Goal: Check status: Check status

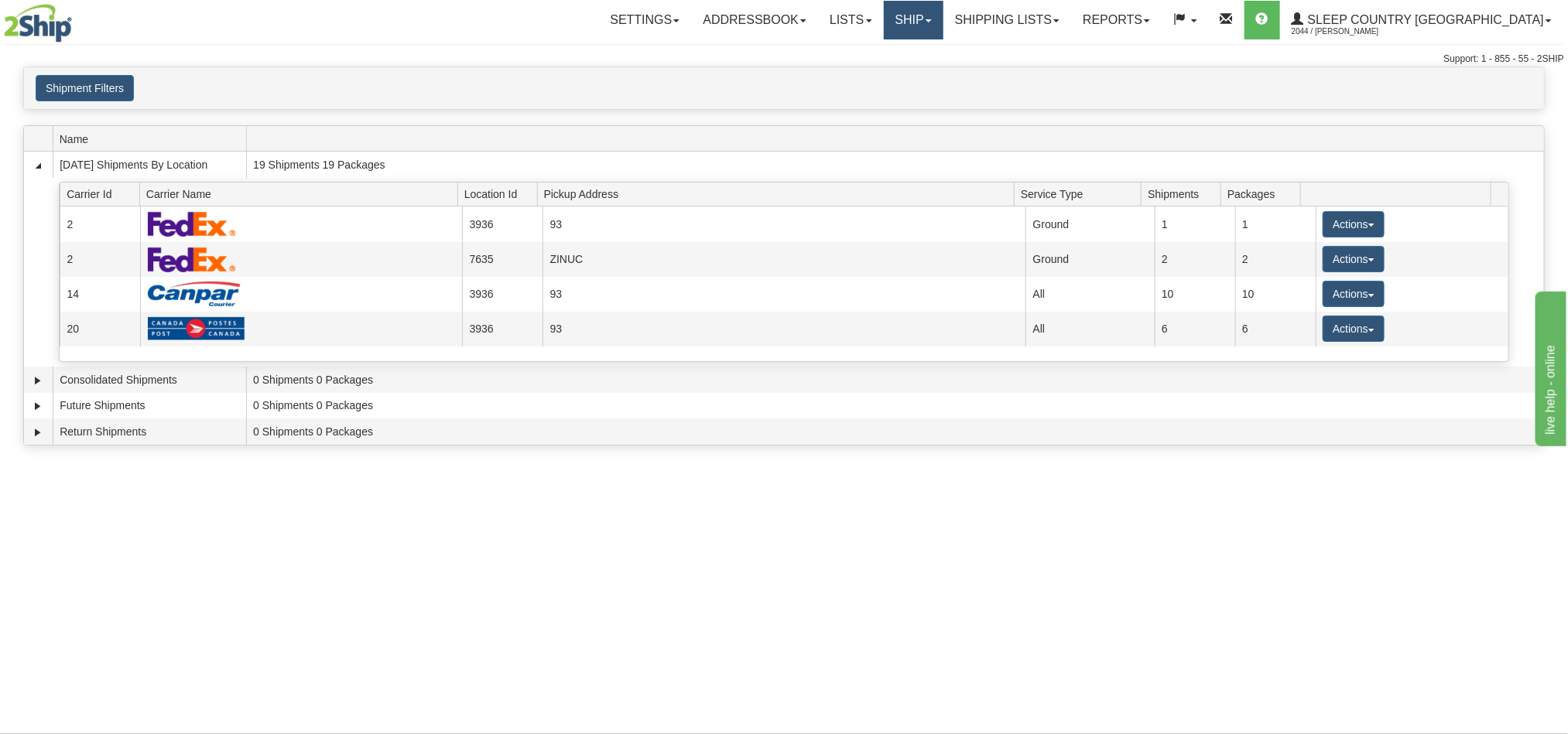
click at [944, 21] on link "Ship" at bounding box center [913, 20] width 60 height 38
click at [1071, 22] on link "Shipping lists" at bounding box center [1008, 20] width 128 height 38
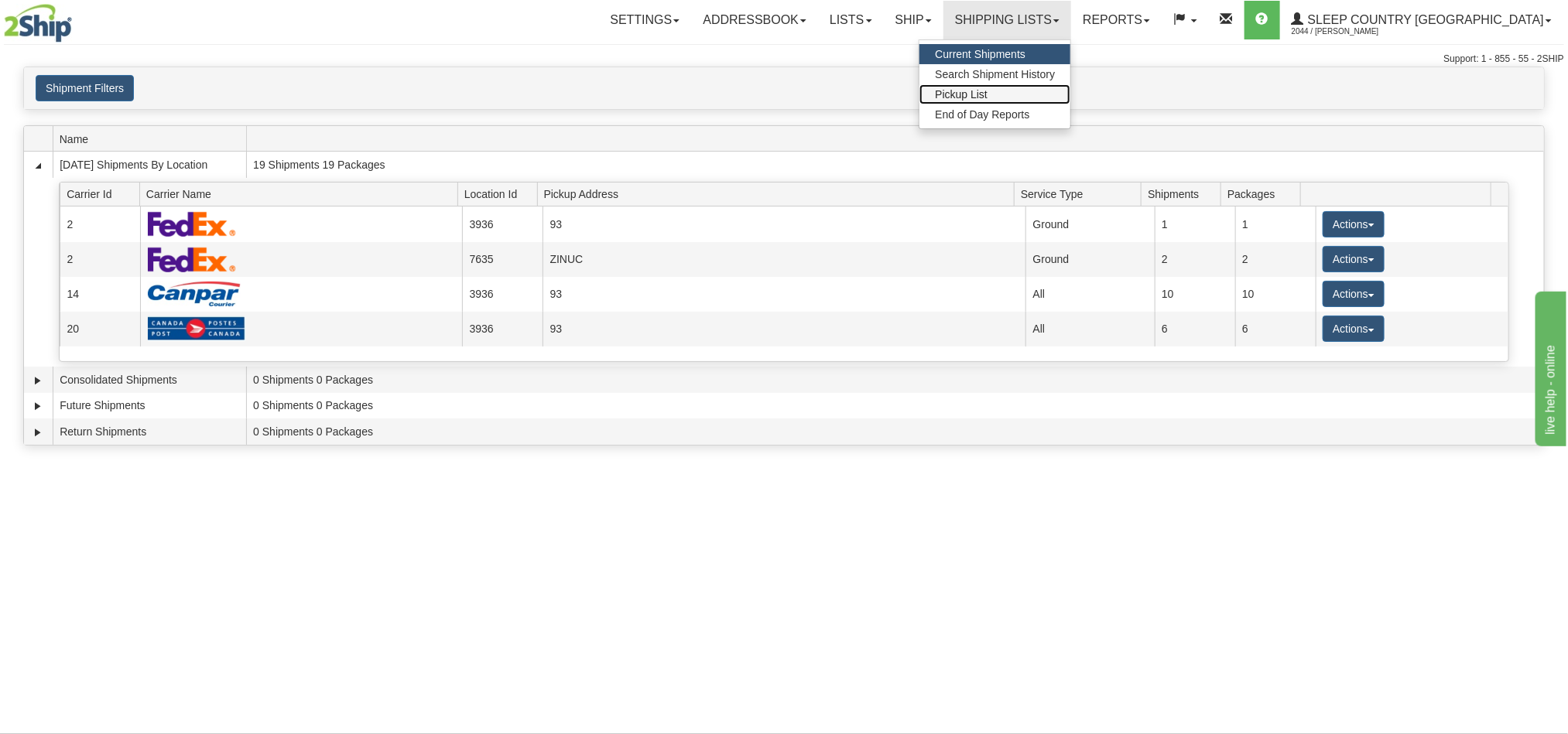
click at [988, 93] on span "Pickup List" at bounding box center [961, 93] width 53 height 12
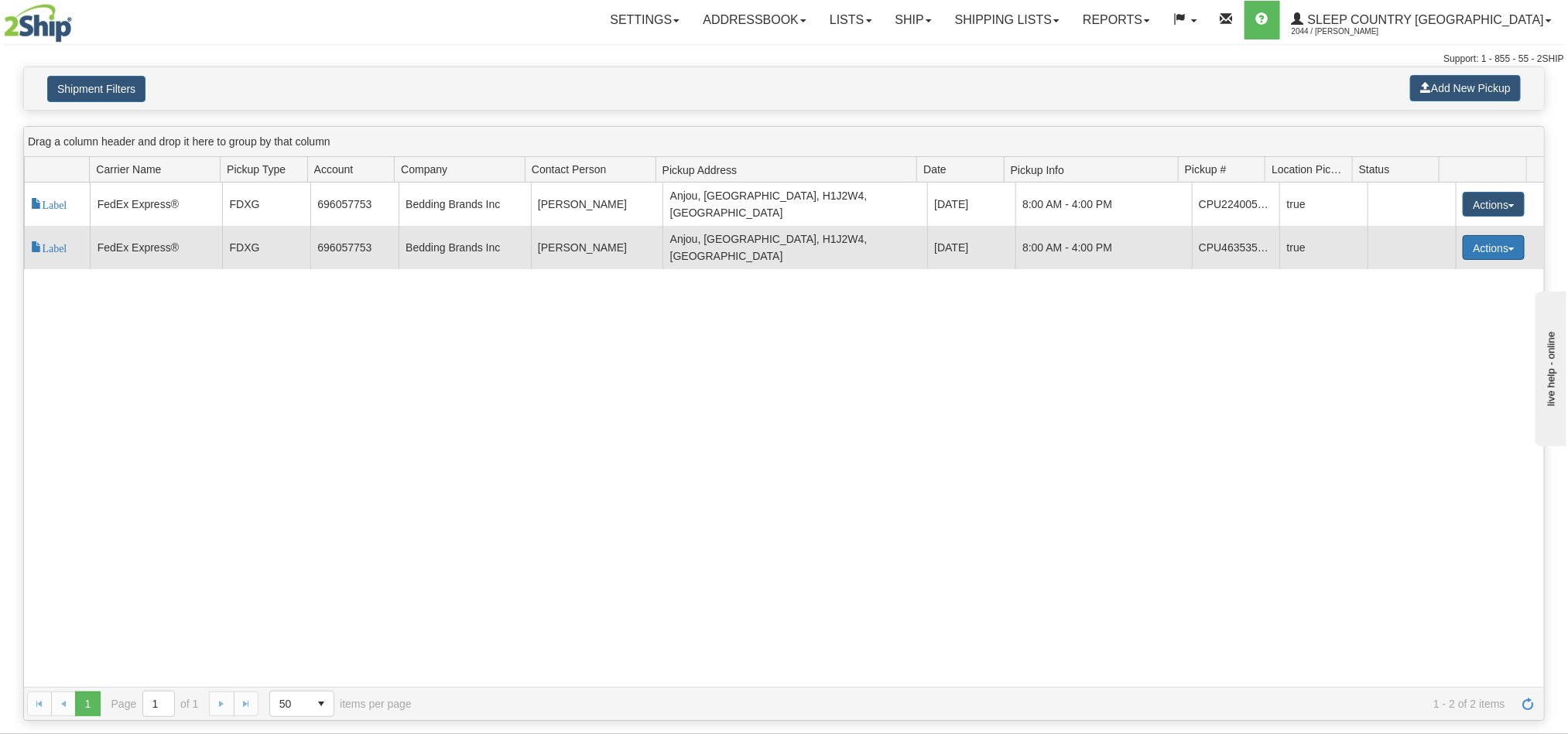
click at [1472, 242] on button "Actions" at bounding box center [1493, 247] width 62 height 25
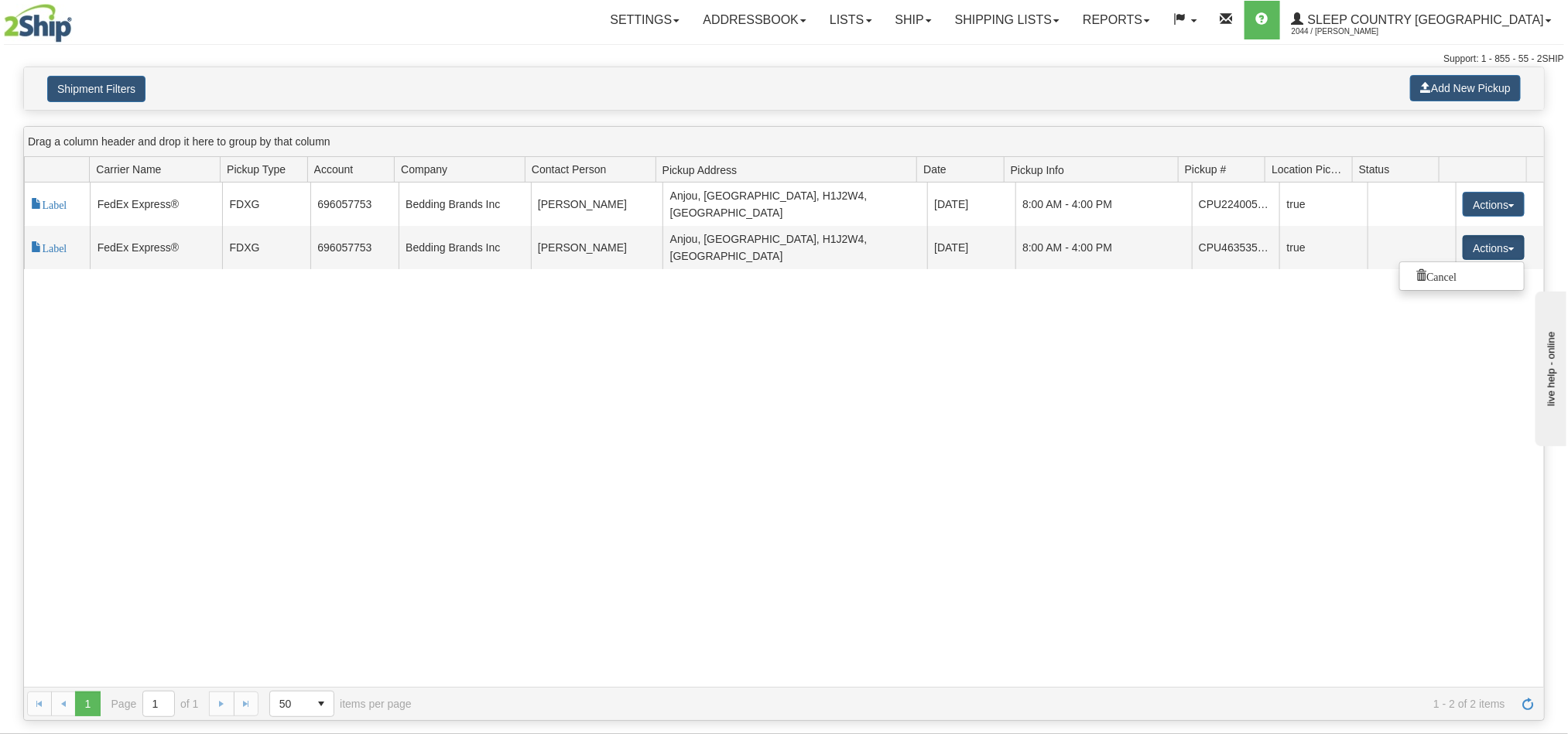
drag, startPoint x: 897, startPoint y: 388, endPoint x: 887, endPoint y: 388, distance: 10.0
click at [896, 388] on div "118242 2 Label FedEx Express® FDXG 696057753 Bedding Brands Inc Ralph Rossdeuts…" at bounding box center [784, 434] width 1520 height 504
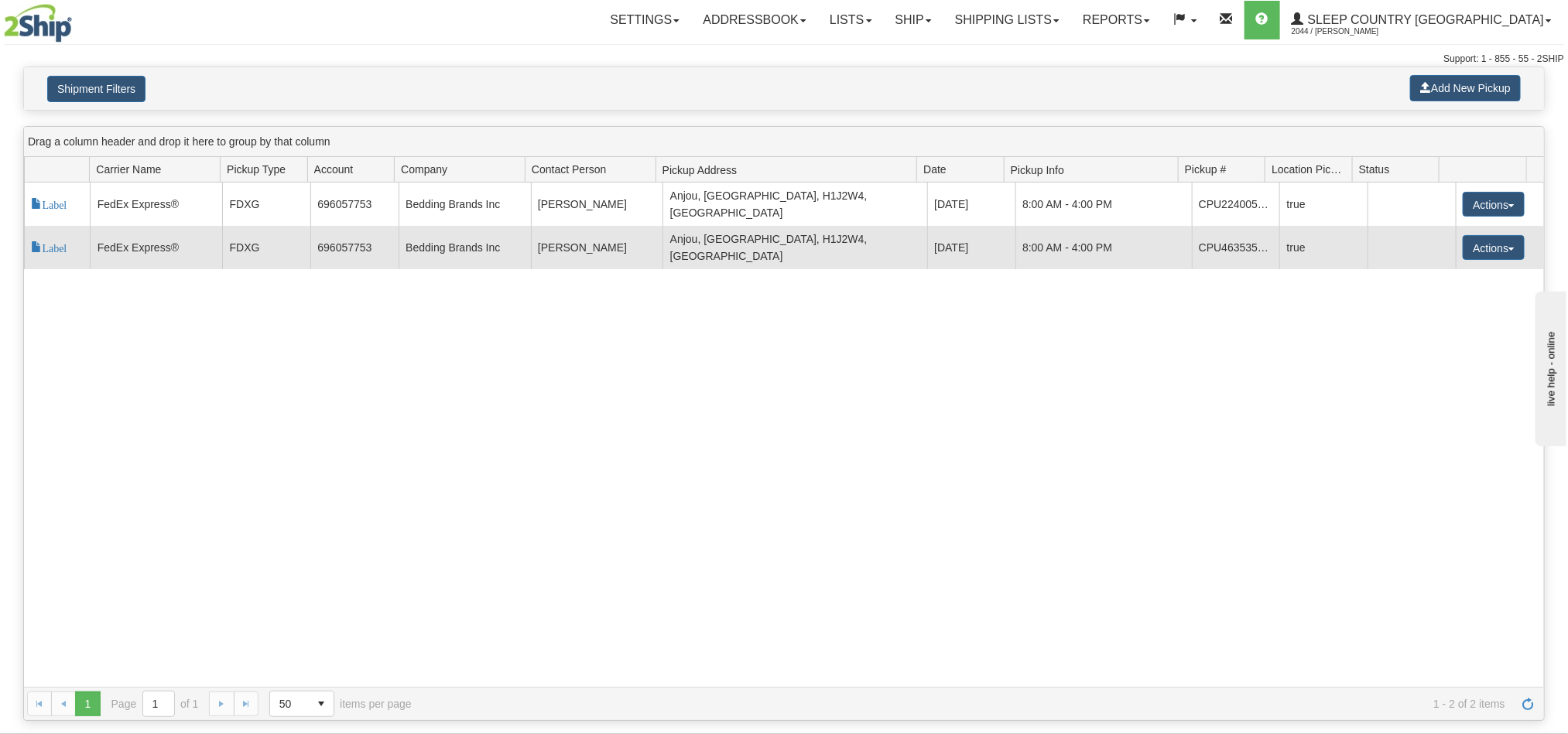
click at [188, 236] on td "FedEx Express®" at bounding box center [156, 248] width 133 height 43
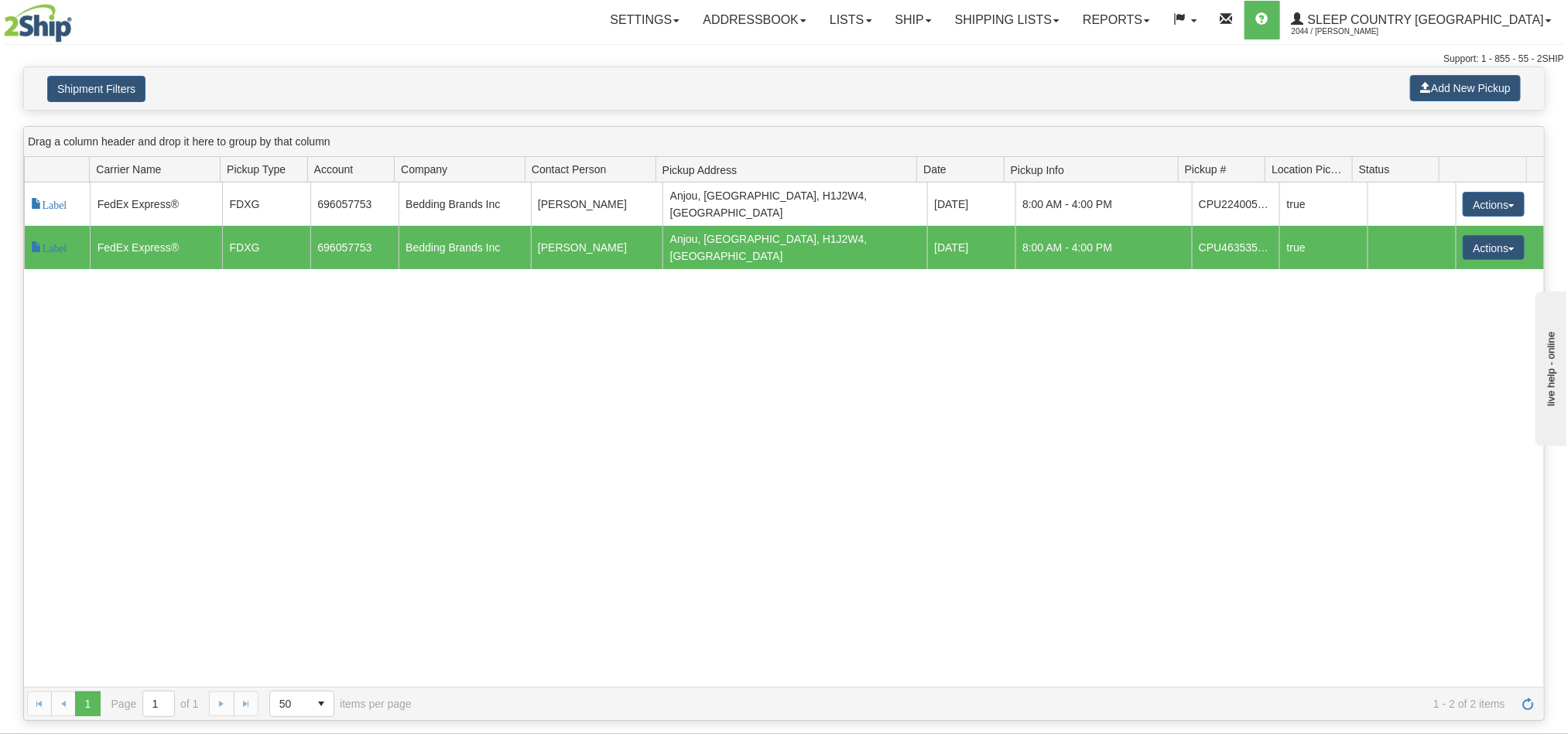
drag, startPoint x: 578, startPoint y: 247, endPoint x: 515, endPoint y: 247, distance: 63.0
click at [577, 247] on td "Ralph Rossdeutscher" at bounding box center [597, 248] width 133 height 43
click at [44, 241] on span "Label" at bounding box center [49, 247] width 36 height 11
click at [848, 346] on div "118242 2 Label FedEx Express® FDXG 696057753 Bedding Brands Inc Ralph Rossdeuts…" at bounding box center [784, 434] width 1520 height 504
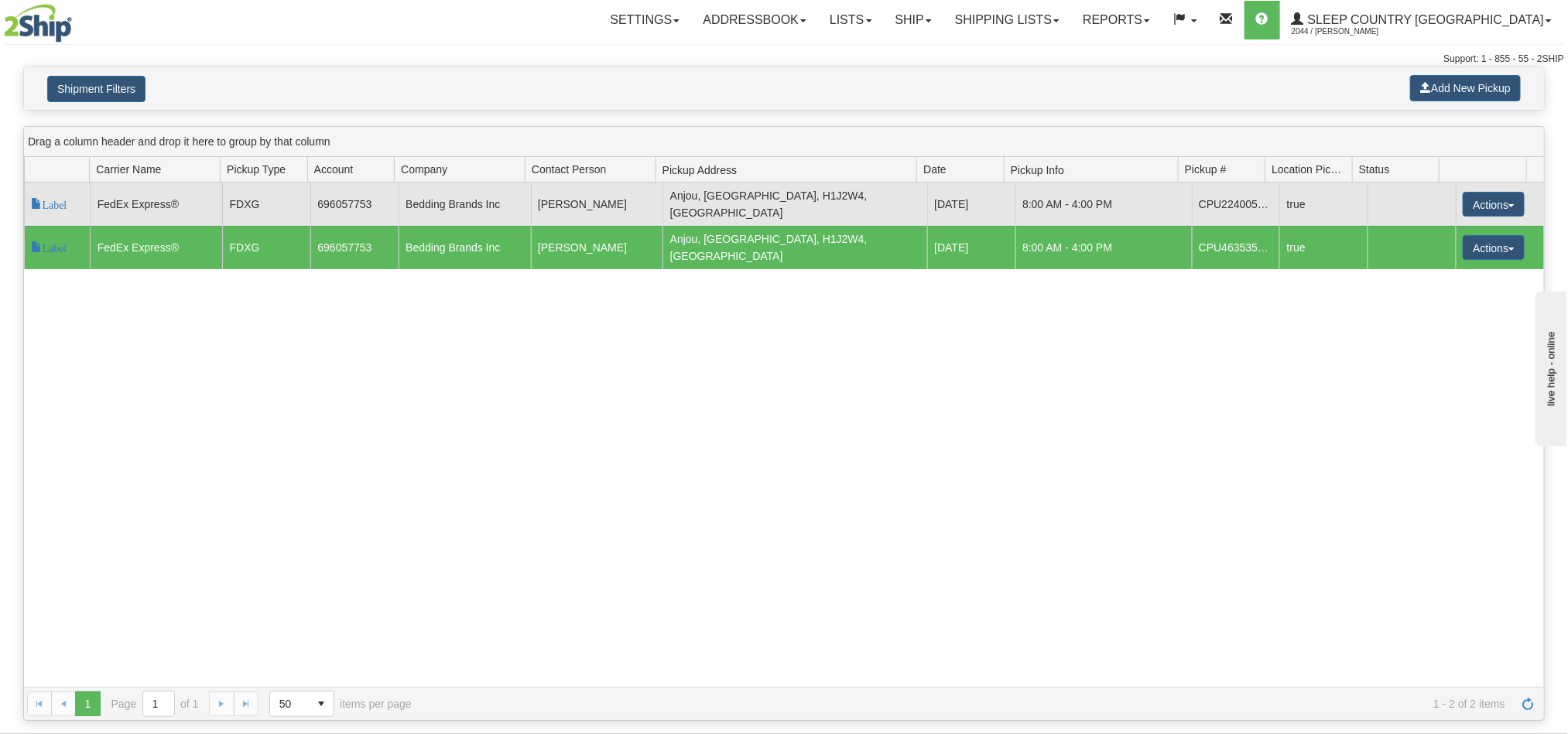
click at [407, 208] on td "Bedding Brands Inc" at bounding box center [465, 204] width 133 height 43
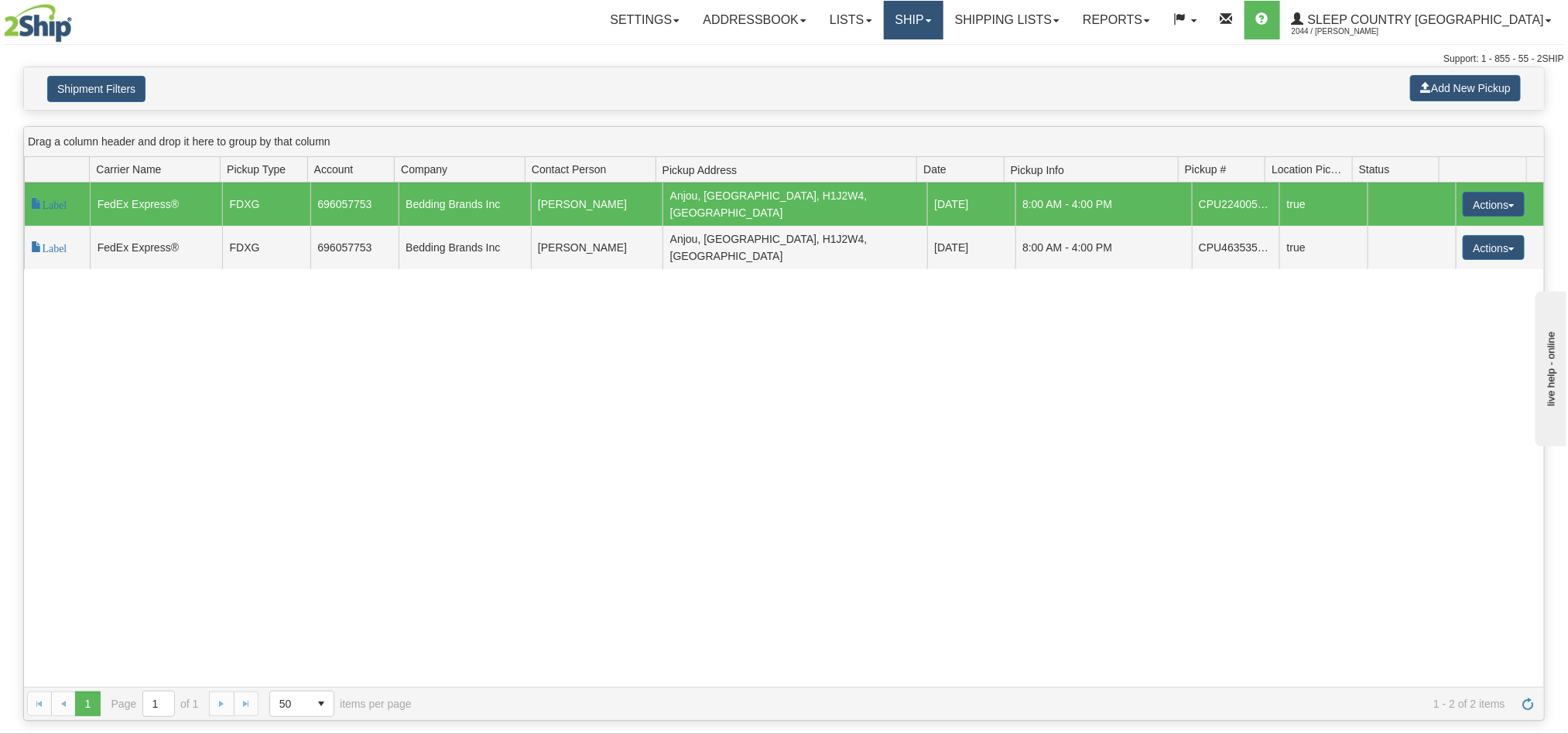
click at [944, 26] on link "Ship" at bounding box center [913, 20] width 60 height 38
click at [1044, 23] on link "Shipping lists" at bounding box center [1008, 20] width 128 height 38
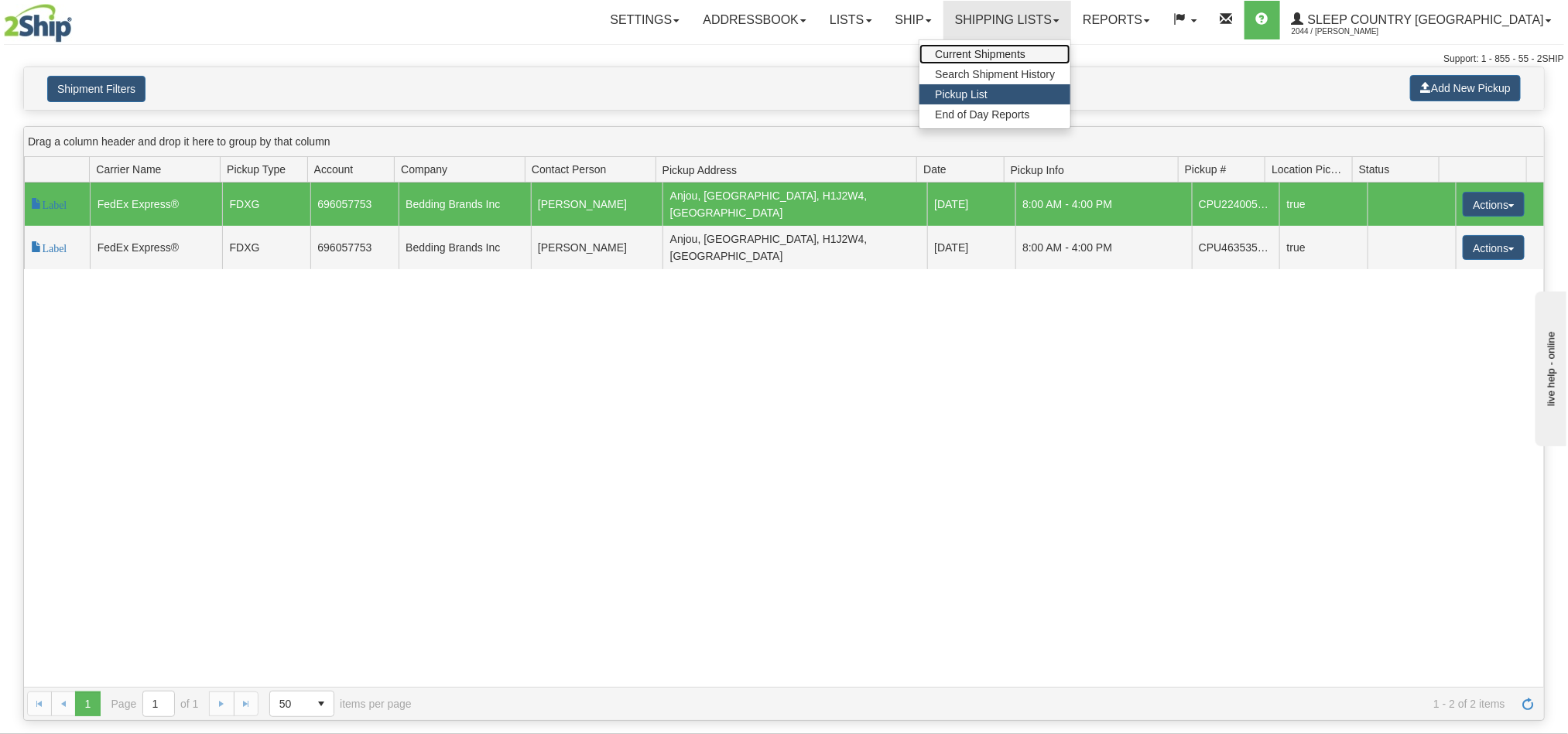
click at [1025, 57] on span "Current Shipments" at bounding box center [980, 54] width 90 height 12
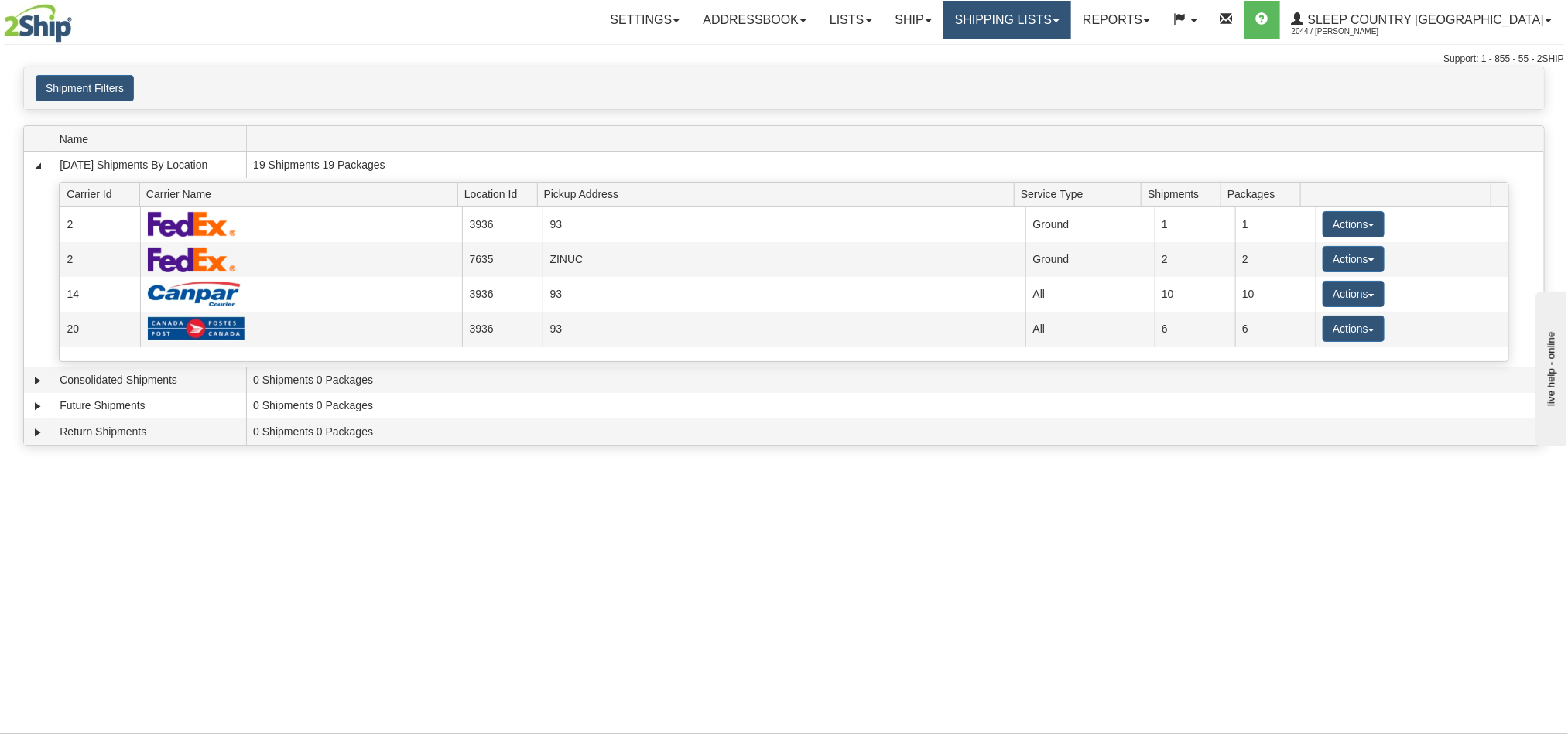
click at [1071, 24] on link "Shipping lists" at bounding box center [1008, 20] width 128 height 38
click at [1055, 73] on span "Search Shipment History" at bounding box center [995, 73] width 120 height 12
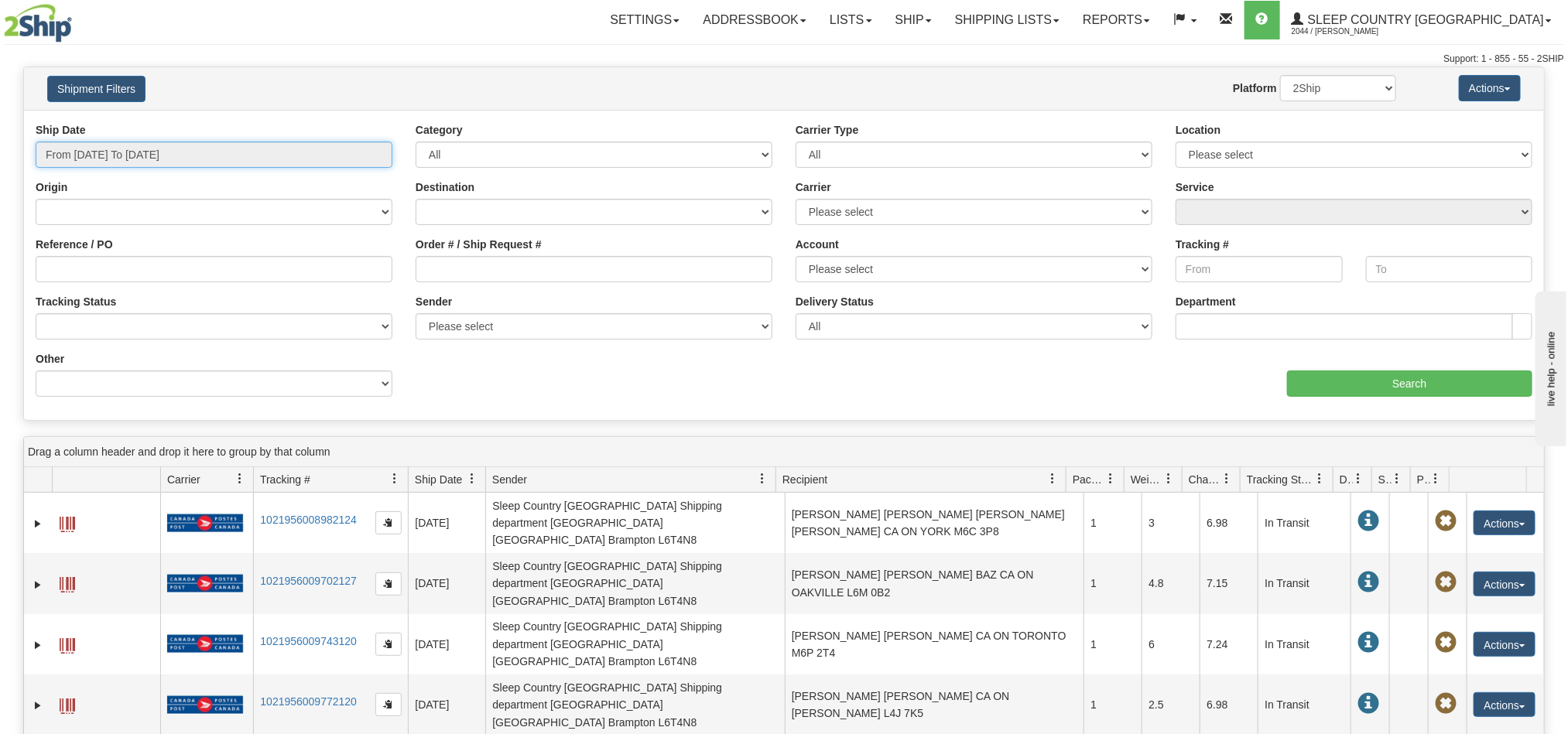
click at [228, 154] on input "From 09/25/2025 To 09/26/2025" at bounding box center [214, 154] width 356 height 26
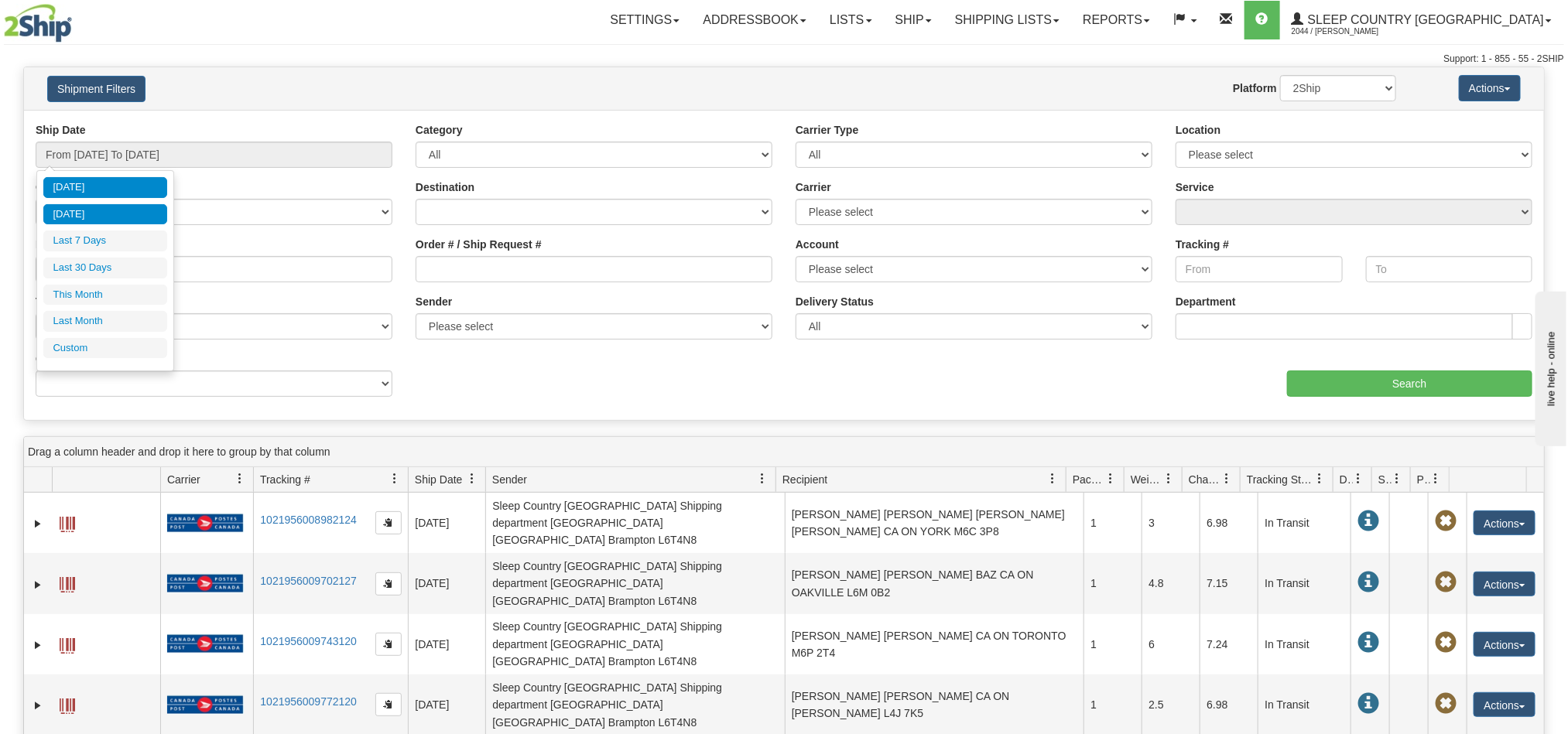
click at [121, 212] on li "Yesterday" at bounding box center [105, 215] width 124 height 21
type input "From 09/25/2025 To 09/25/2025"
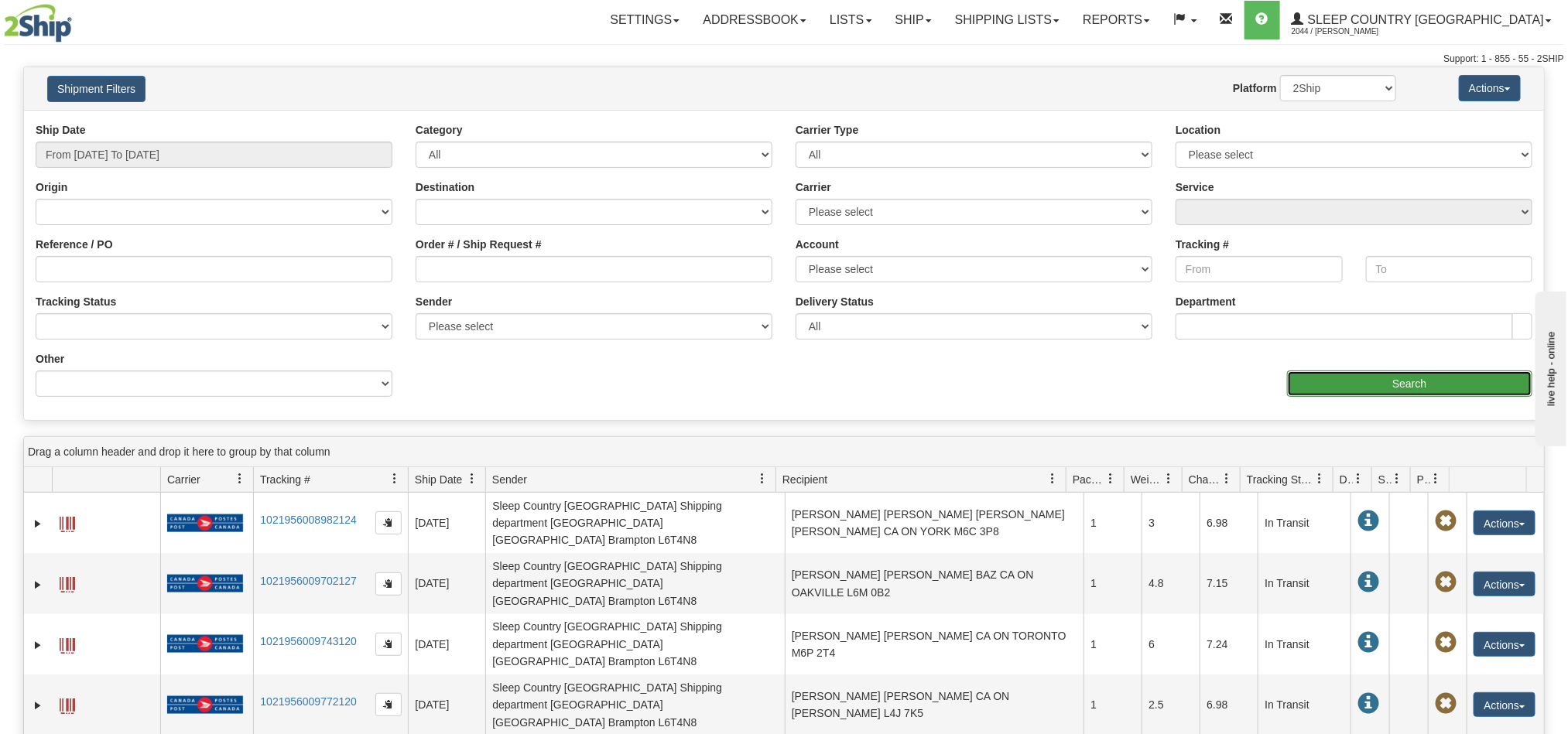
click at [1419, 395] on input "Search" at bounding box center [1410, 383] width 245 height 26
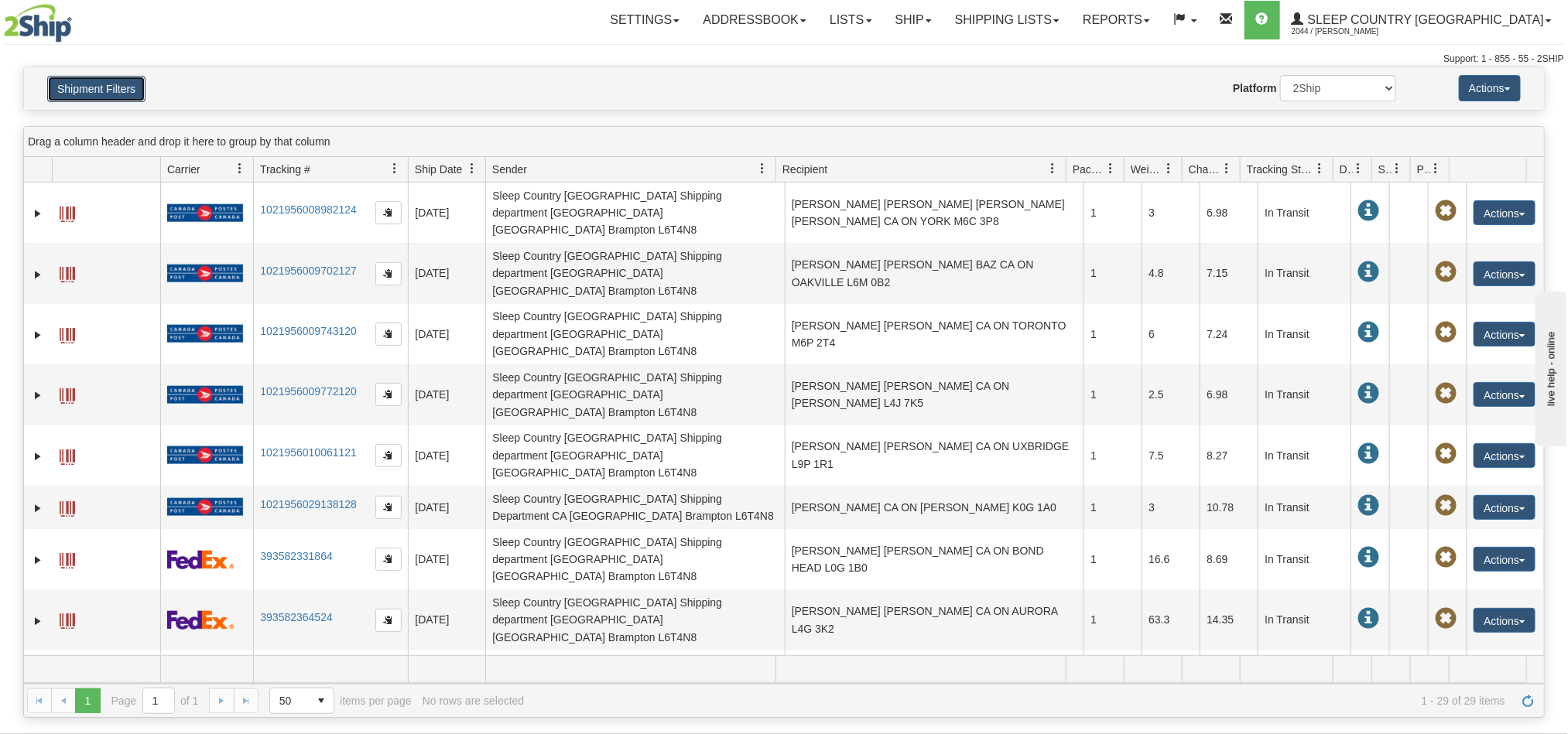
click at [90, 93] on button "Shipment Filters" at bounding box center [96, 89] width 98 height 26
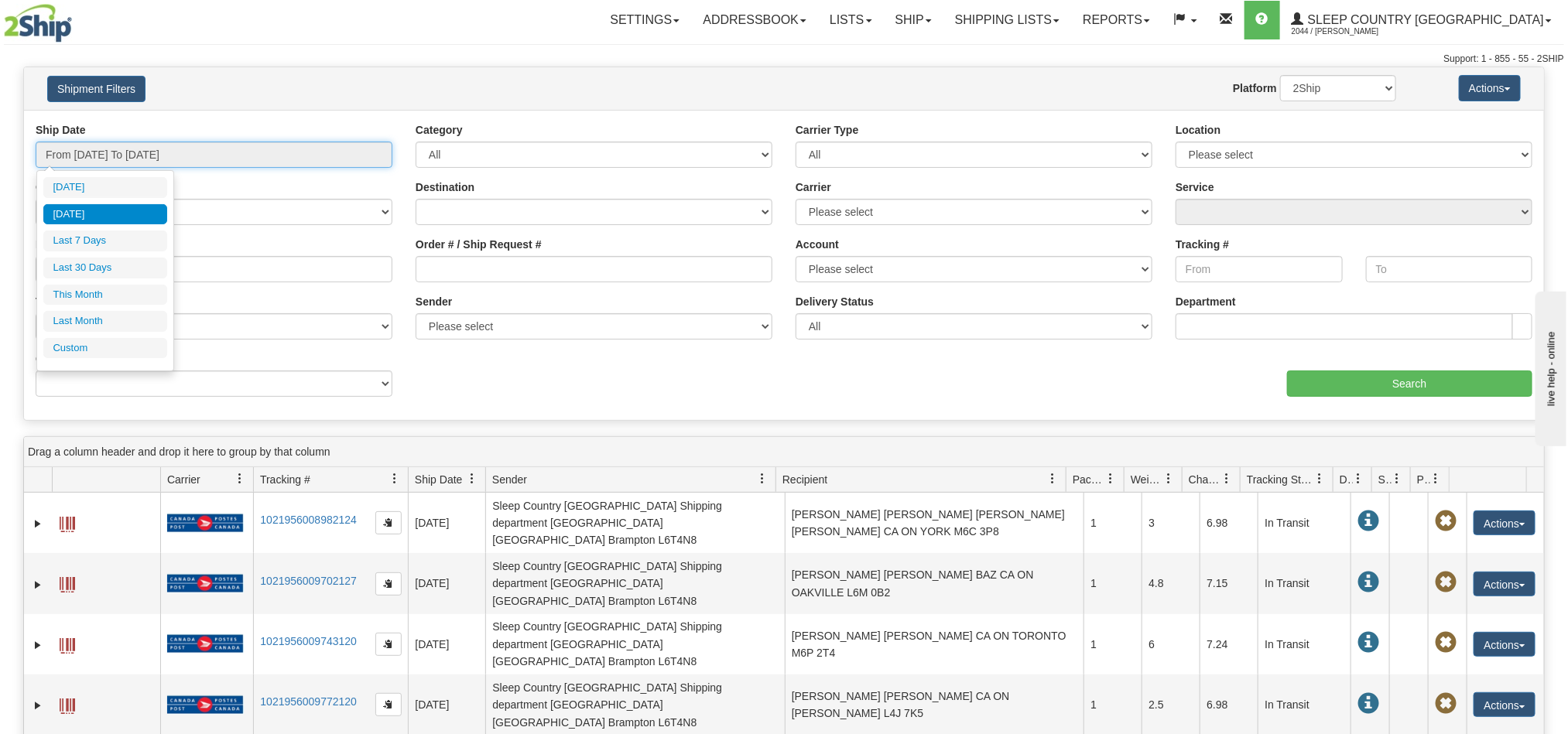
click at [180, 154] on input "From 09/25/2025 To 09/25/2025" at bounding box center [214, 154] width 356 height 26
click at [79, 200] on ul "Today Yesterday Last 7 Days Last 30 Days This Month Last Month Custom" at bounding box center [105, 268] width 124 height 181
click at [84, 207] on li "Yesterday" at bounding box center [105, 215] width 124 height 21
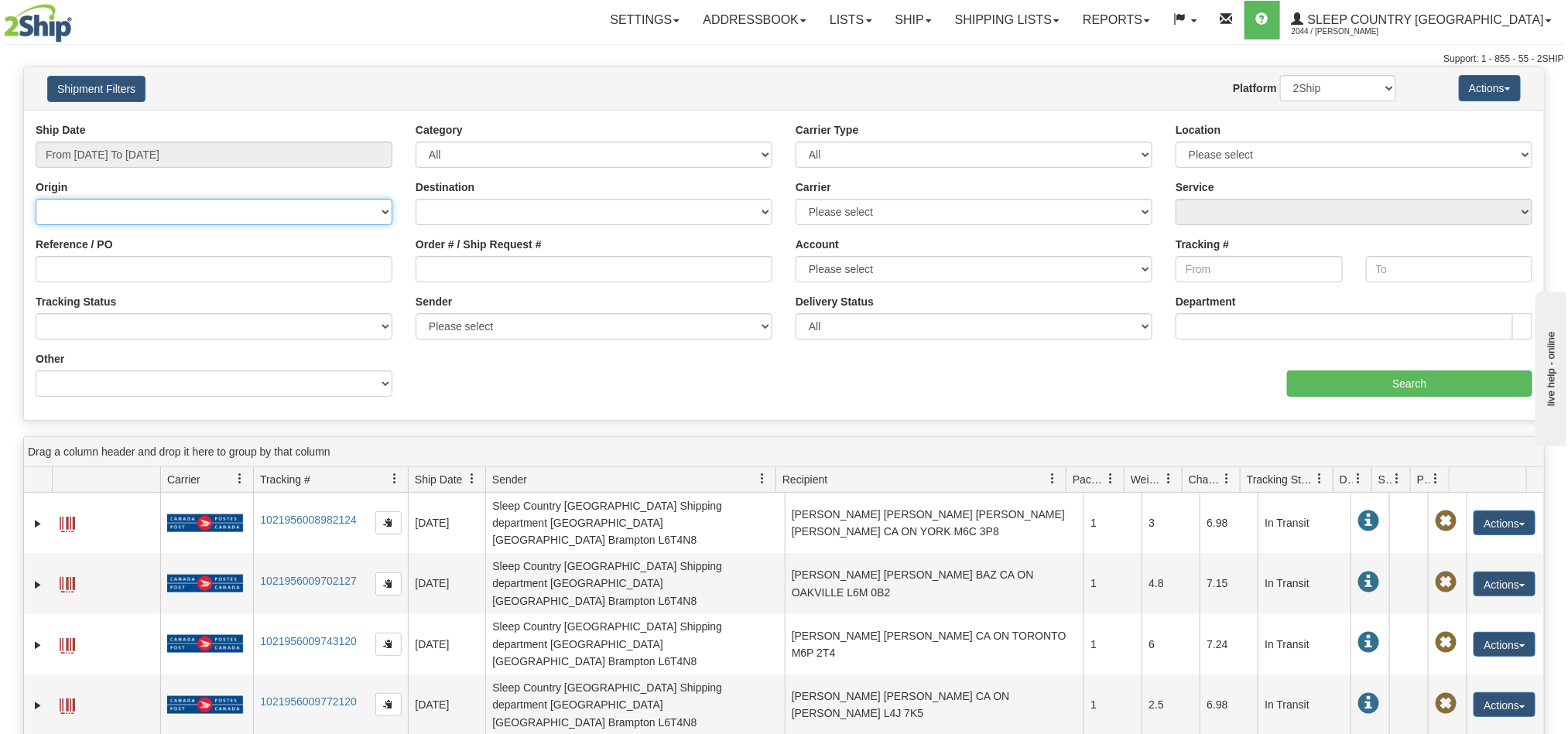
click at [84, 207] on select "Canada United States Mexico Puerto Rico Romania Australia New Zealand SouthAfri…" at bounding box center [214, 212] width 356 height 26
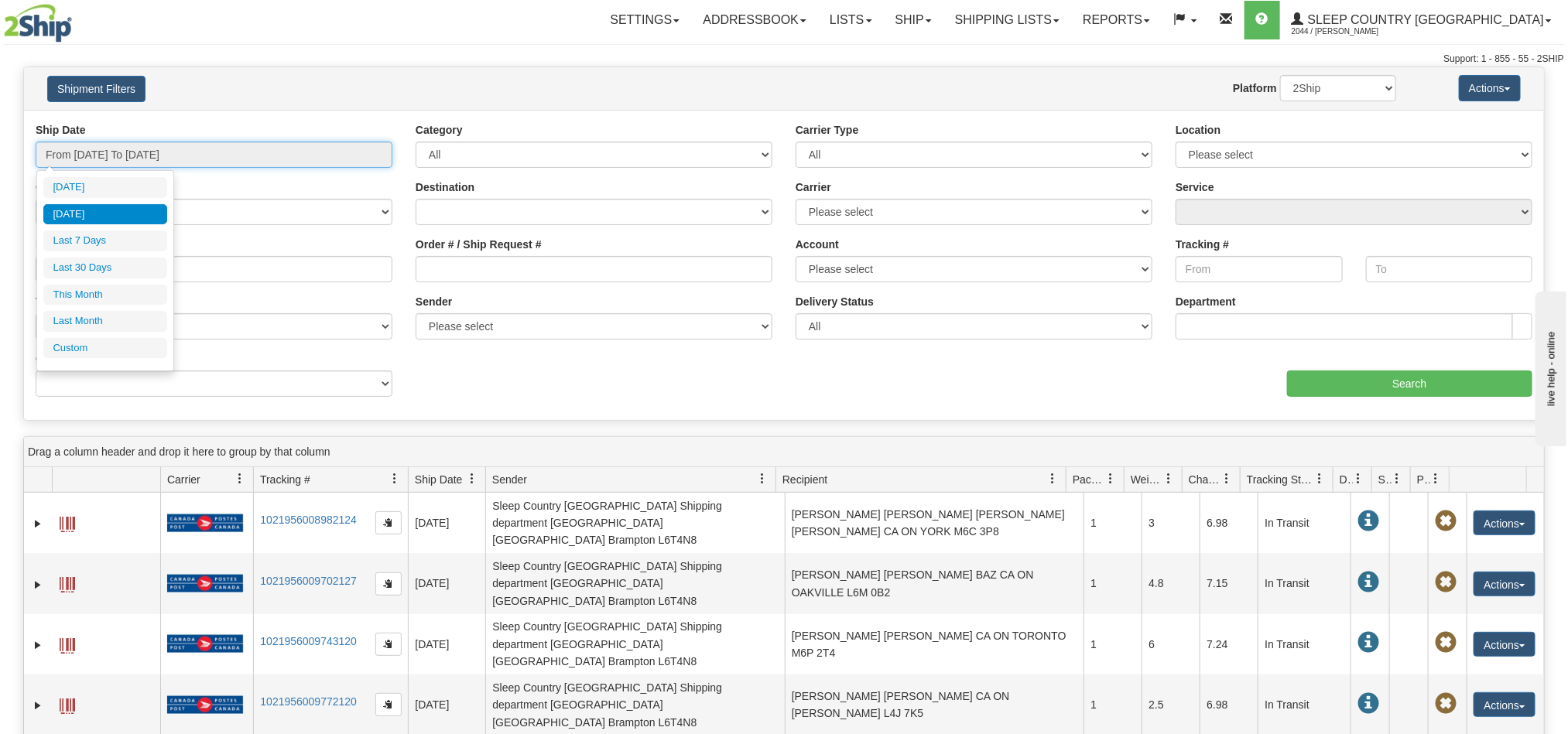
click at [214, 162] on input "From 09/25/2025 To 09/25/2025" at bounding box center [214, 154] width 356 height 26
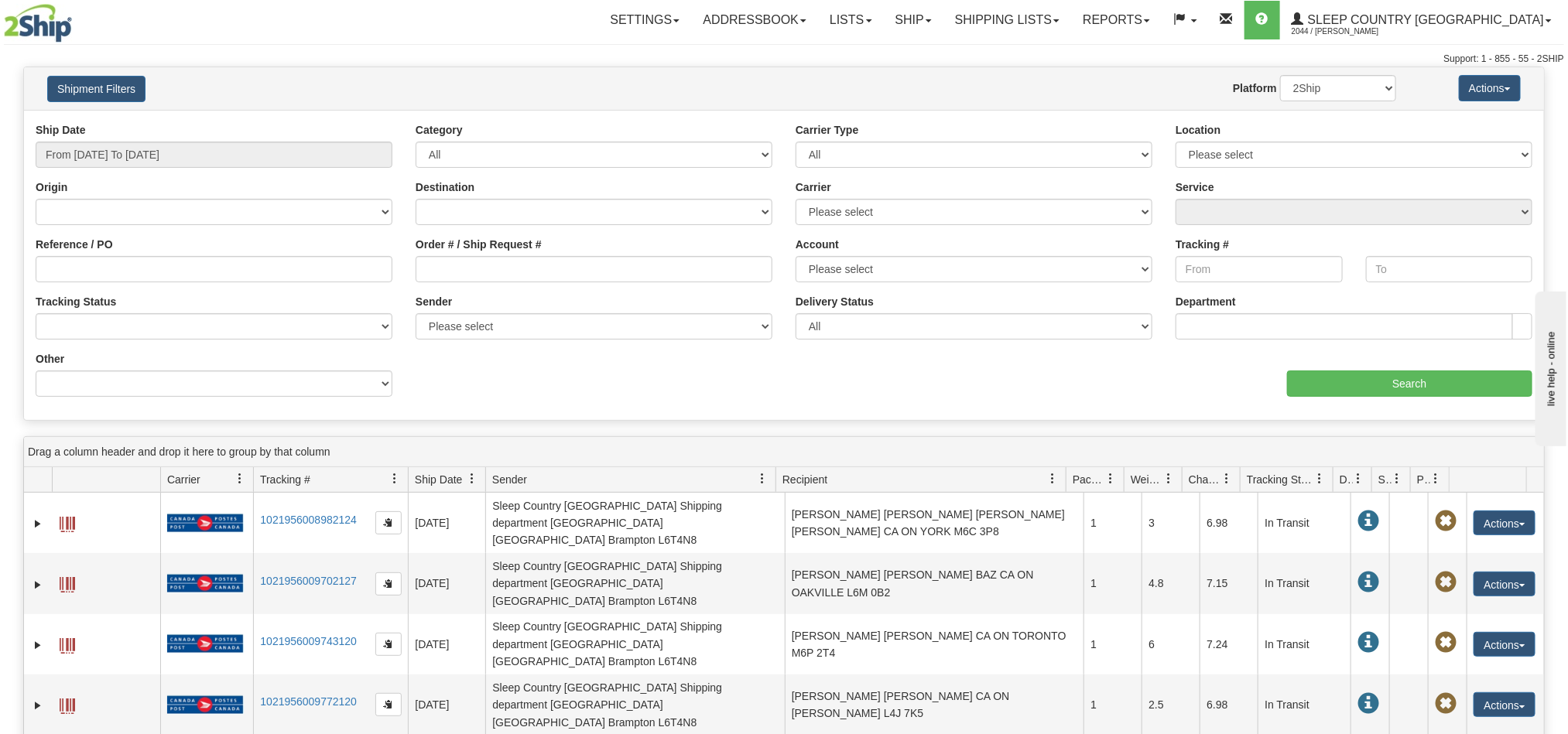
click at [699, 407] on div "Ship Date From 09/25/2025 To 09/25/2025 Category All Inbound Outbound Carrier T…" at bounding box center [784, 265] width 1520 height 286
click at [242, 161] on input "From 09/25/2025 To 09/25/2025" at bounding box center [214, 154] width 356 height 26
click at [116, 220] on li "Yesterday" at bounding box center [105, 215] width 124 height 21
click at [1403, 391] on input "Search" at bounding box center [1410, 383] width 245 height 26
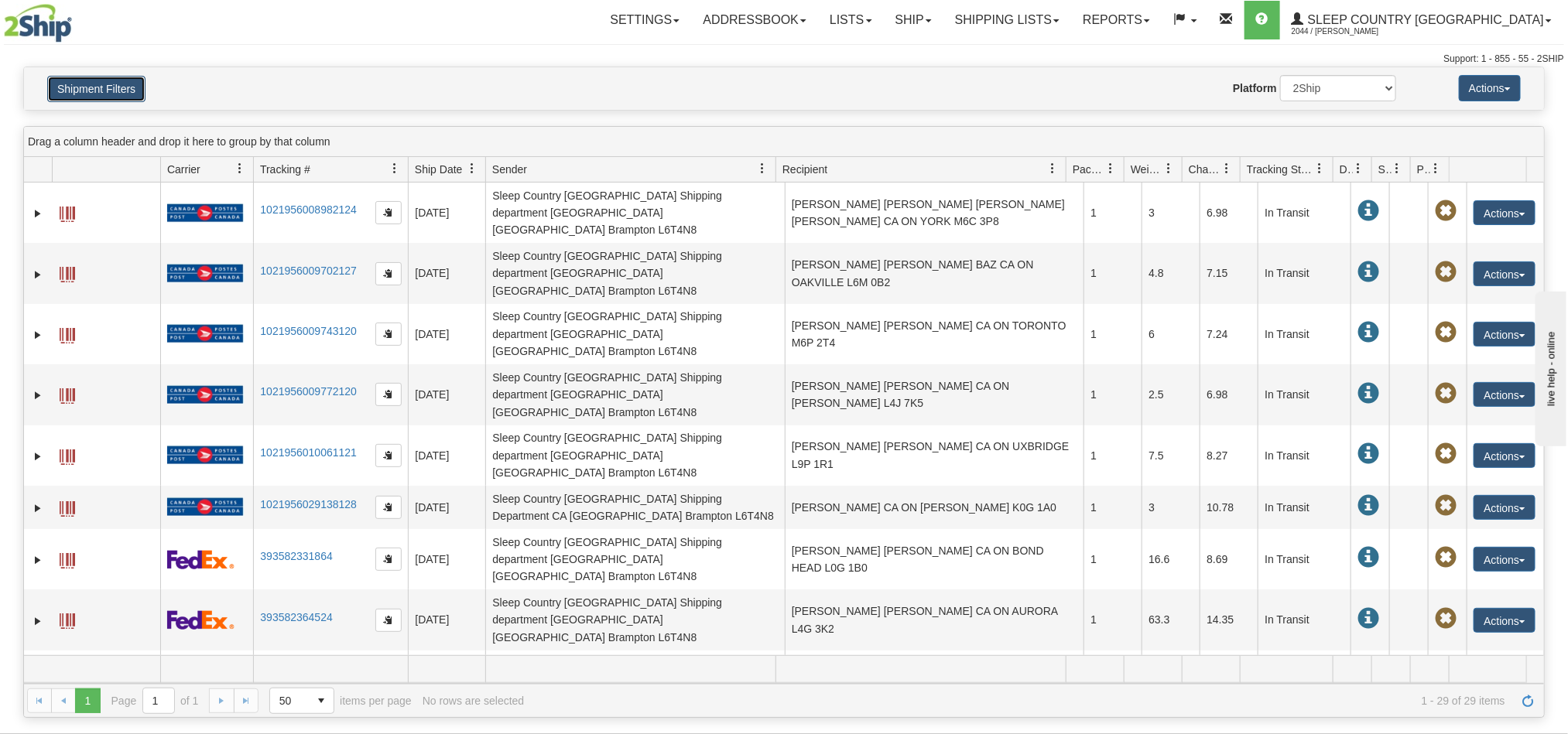
drag, startPoint x: 113, startPoint y: 86, endPoint x: 133, endPoint y: 82, distance: 20.4
click at [113, 86] on button "Shipment Filters" at bounding box center [96, 89] width 98 height 26
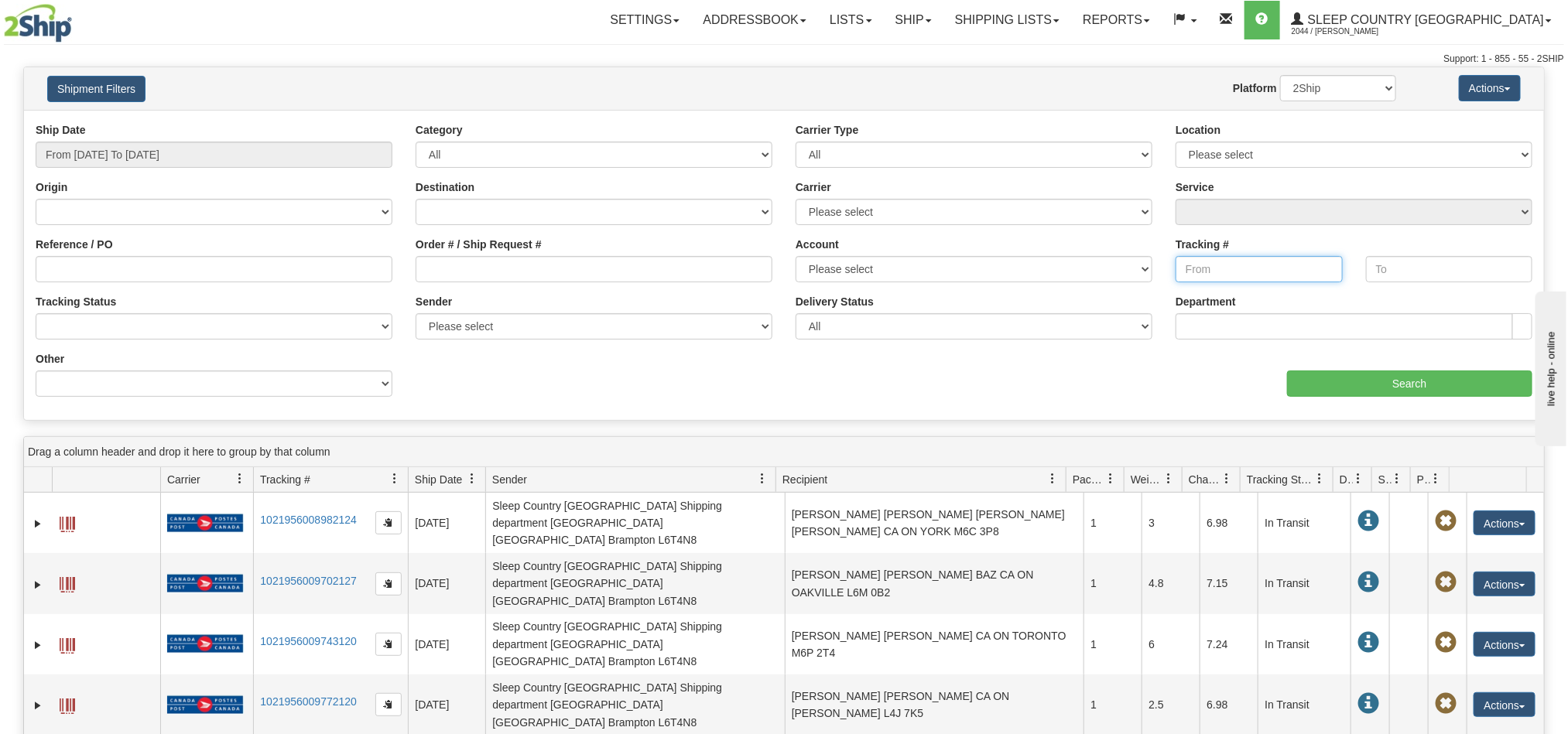
click at [1264, 269] on input "Tracking #" at bounding box center [1259, 269] width 167 height 26
paste input "393600738509"
type input "393600738509"
click at [1340, 386] on input "Search" at bounding box center [1410, 383] width 245 height 26
